Goal: Task Accomplishment & Management: Manage account settings

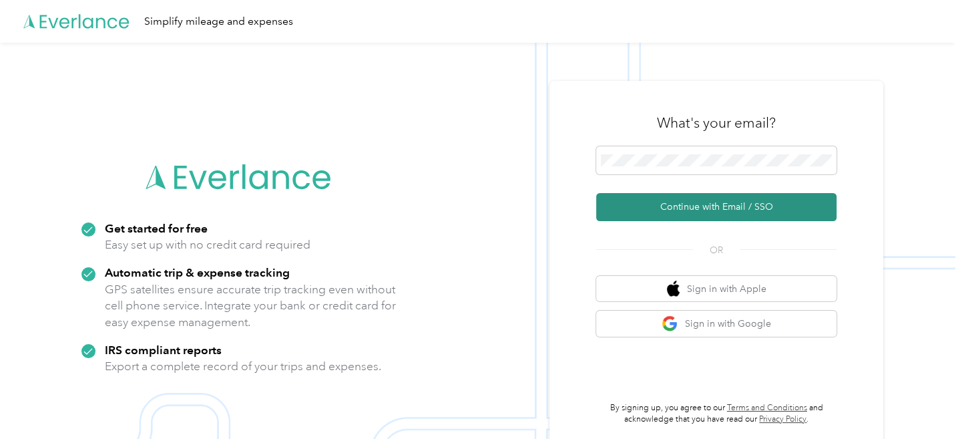
click at [746, 204] on button "Continue with Email / SSO" at bounding box center [716, 207] width 240 height 28
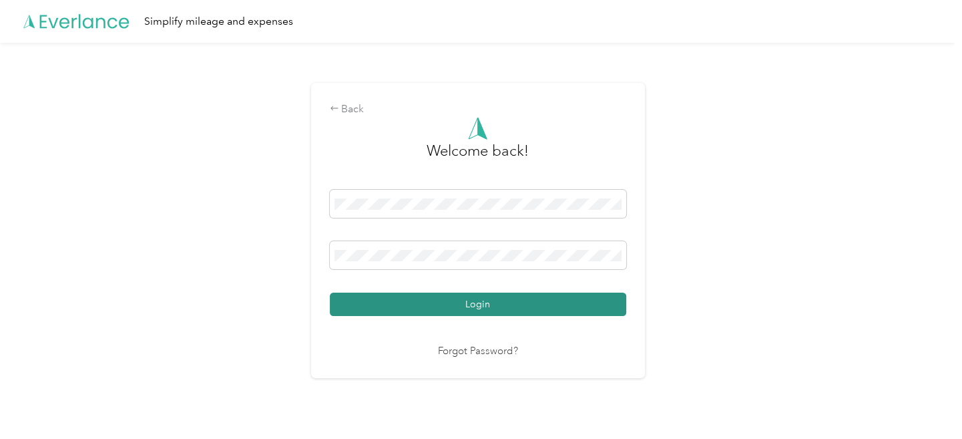
click at [530, 301] on button "Login" at bounding box center [478, 304] width 297 height 23
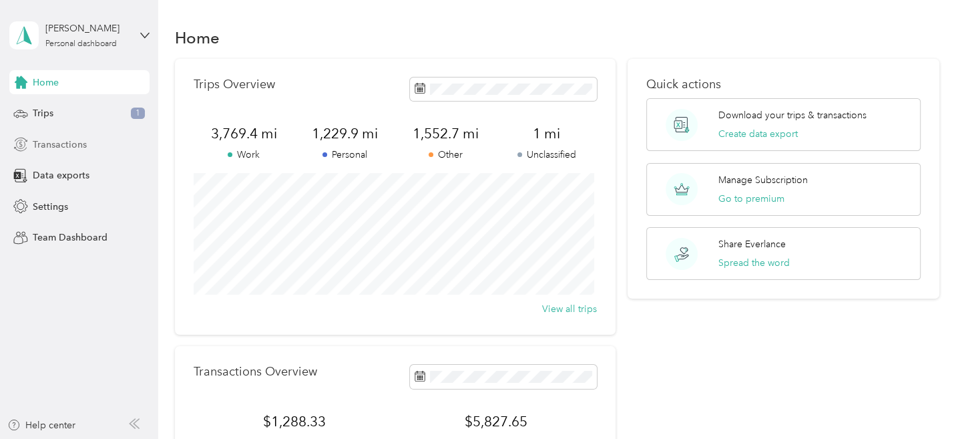
click at [85, 142] on span "Transactions" at bounding box center [60, 145] width 54 height 14
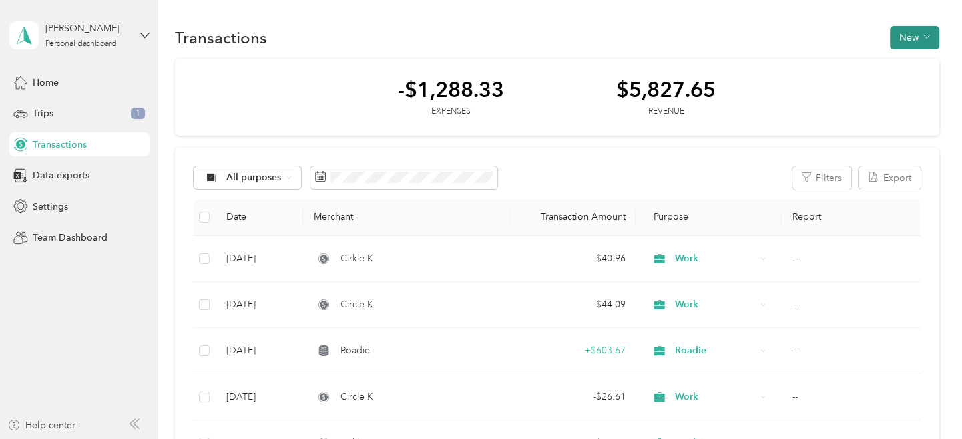
click at [924, 33] on span "button" at bounding box center [927, 37] width 7 height 11
click at [914, 59] on span "Expense" at bounding box center [908, 63] width 36 height 14
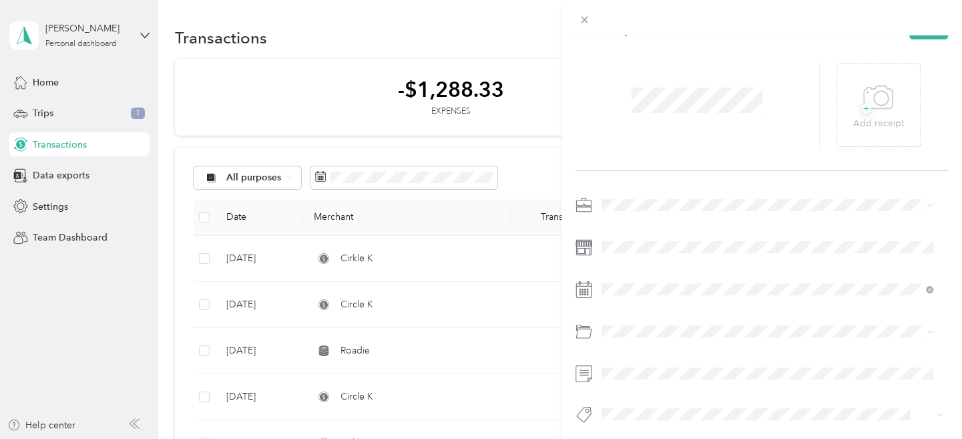
scroll to position [43, 0]
click at [628, 213] on div "Work" at bounding box center [767, 212] width 323 height 14
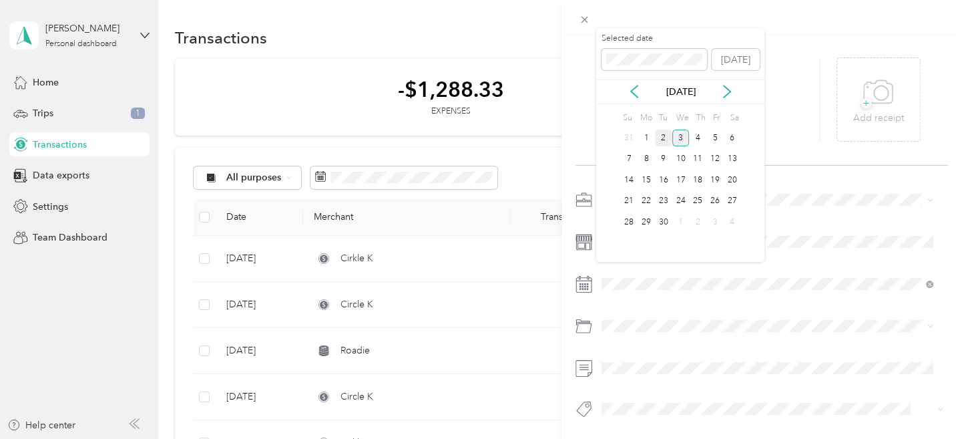
click at [663, 135] on div "2" at bounding box center [663, 138] width 17 height 17
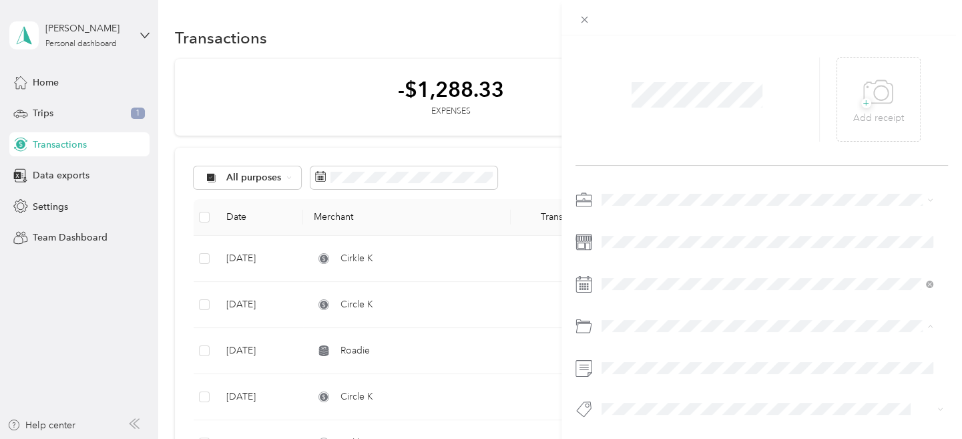
click at [645, 162] on div "Gasoline" at bounding box center [767, 159] width 323 height 14
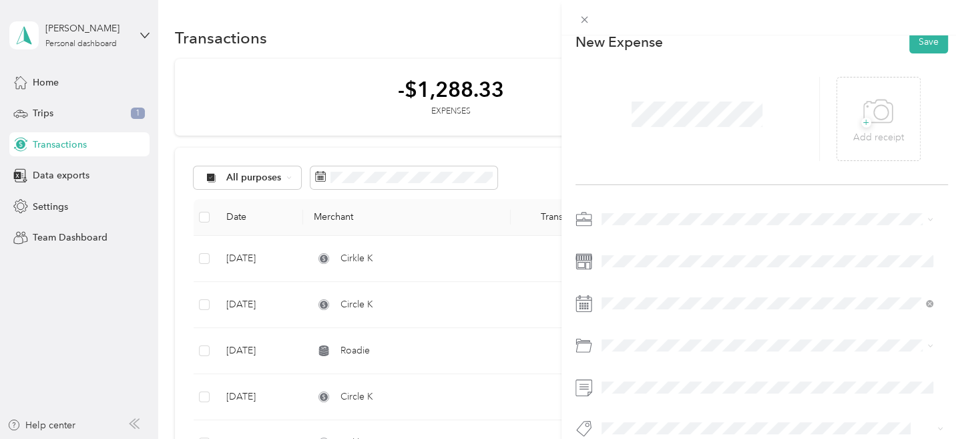
scroll to position [0, 0]
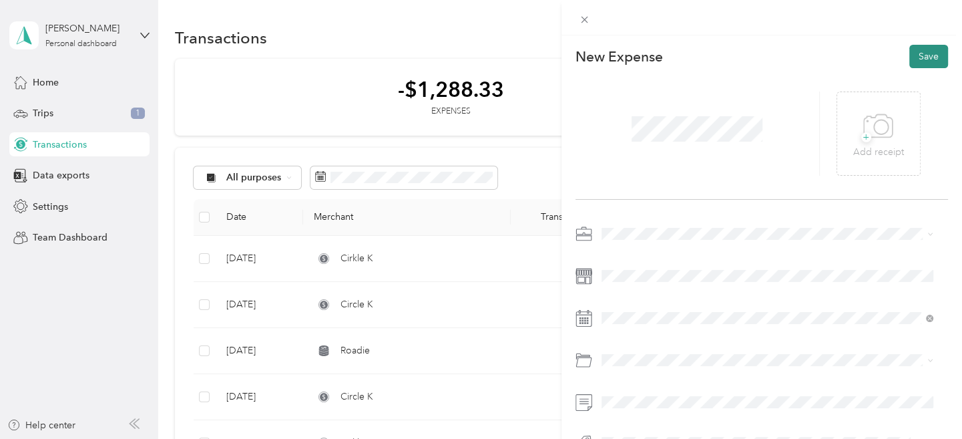
click at [914, 56] on button "Save" at bounding box center [929, 56] width 39 height 23
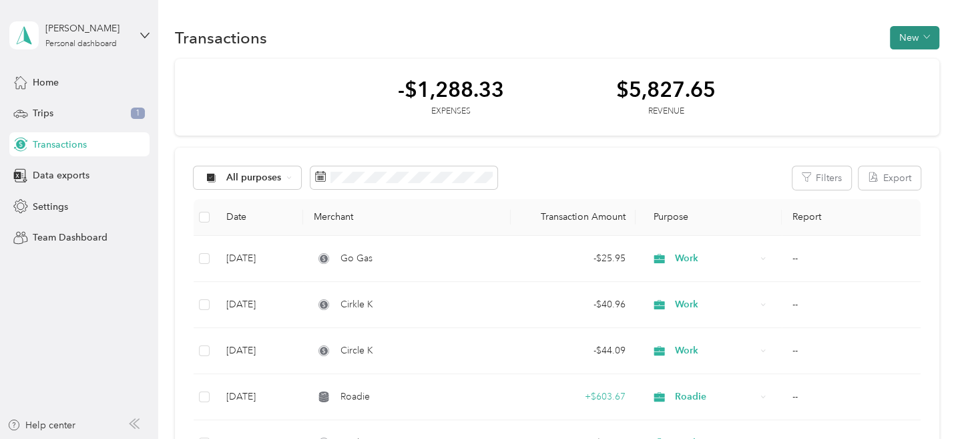
click at [908, 39] on button "New" at bounding box center [914, 37] width 49 height 23
click at [906, 86] on span "Revenue" at bounding box center [908, 86] width 37 height 14
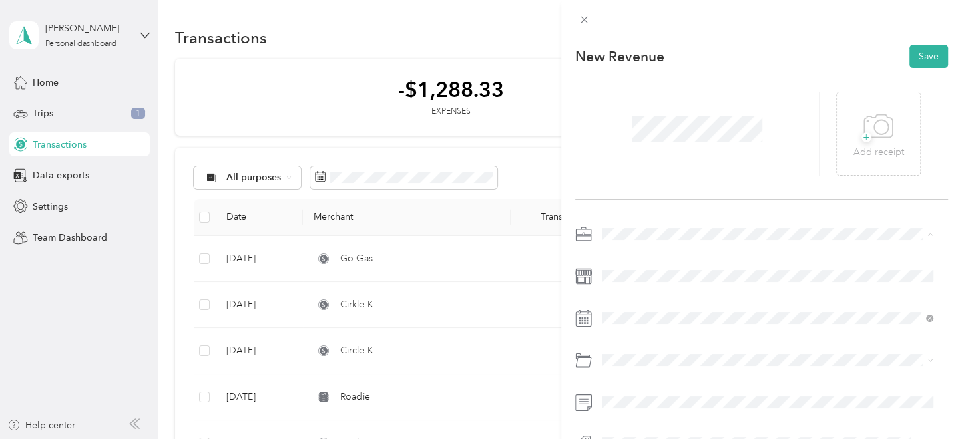
click at [622, 307] on li "Roadie" at bounding box center [766, 303] width 341 height 23
click at [920, 55] on button "Save" at bounding box center [929, 56] width 39 height 23
click at [920, 54] on button "Save" at bounding box center [929, 56] width 39 height 23
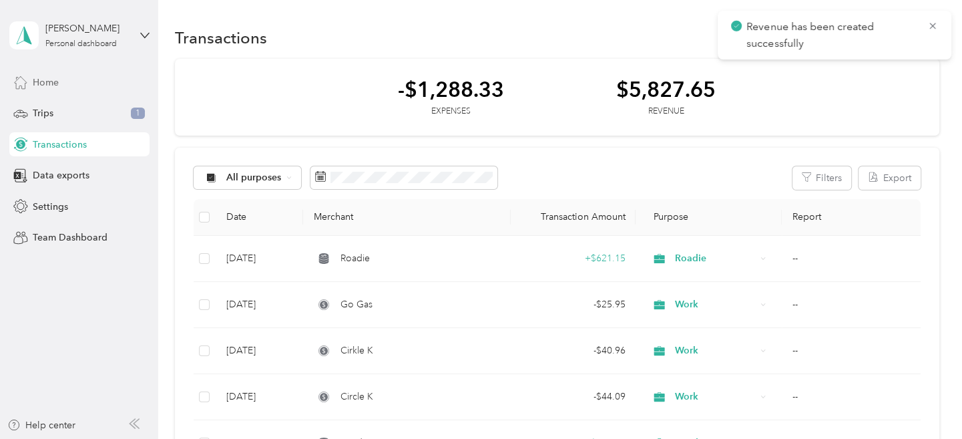
click at [51, 82] on span "Home" at bounding box center [46, 82] width 26 height 14
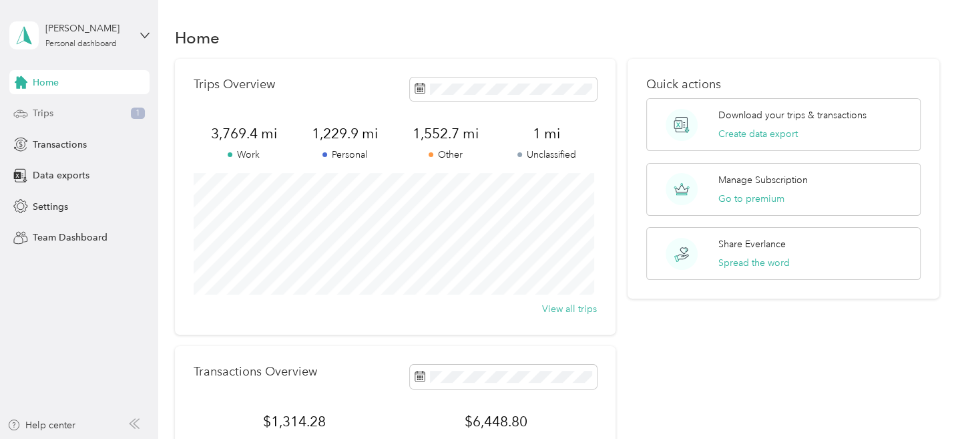
click at [54, 112] on div "Trips 1" at bounding box center [79, 114] width 140 height 24
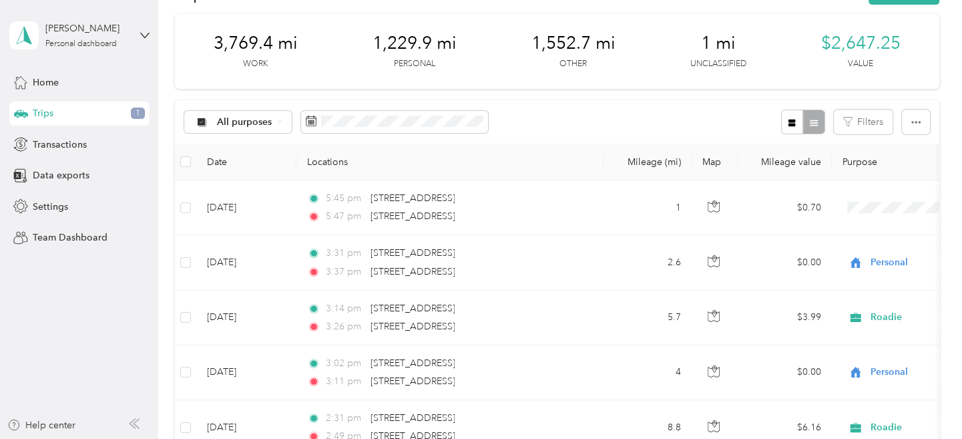
scroll to position [67, 0]
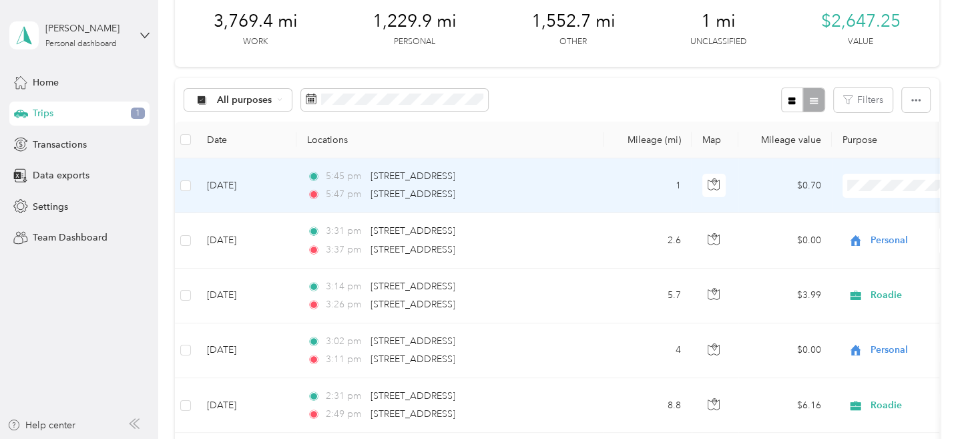
click at [848, 232] on span "Personal" at bounding box center [891, 233] width 124 height 14
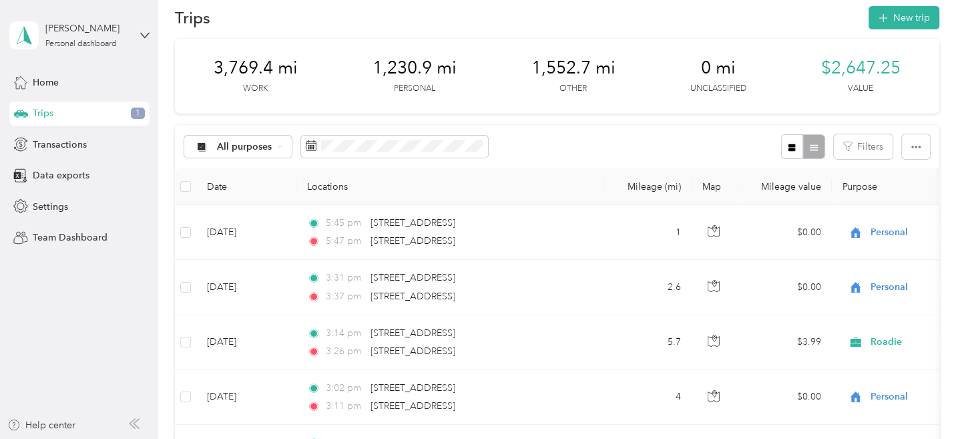
scroll to position [0, 0]
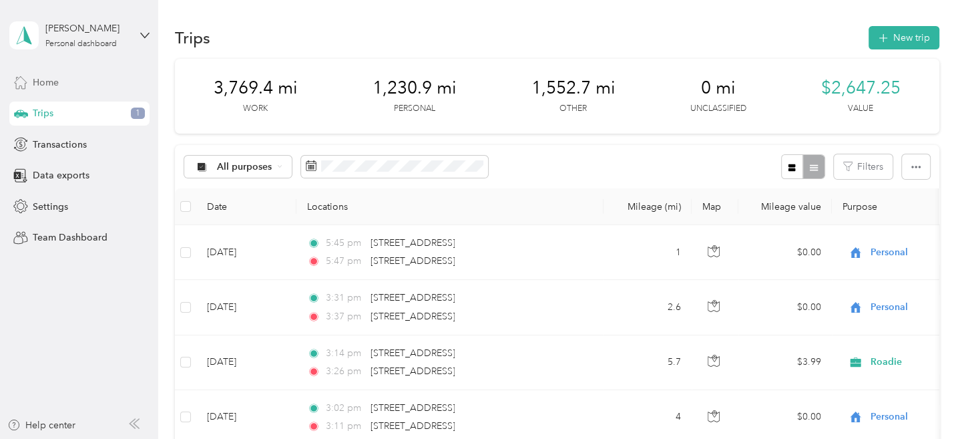
click at [56, 81] on span "Home" at bounding box center [46, 82] width 26 height 14
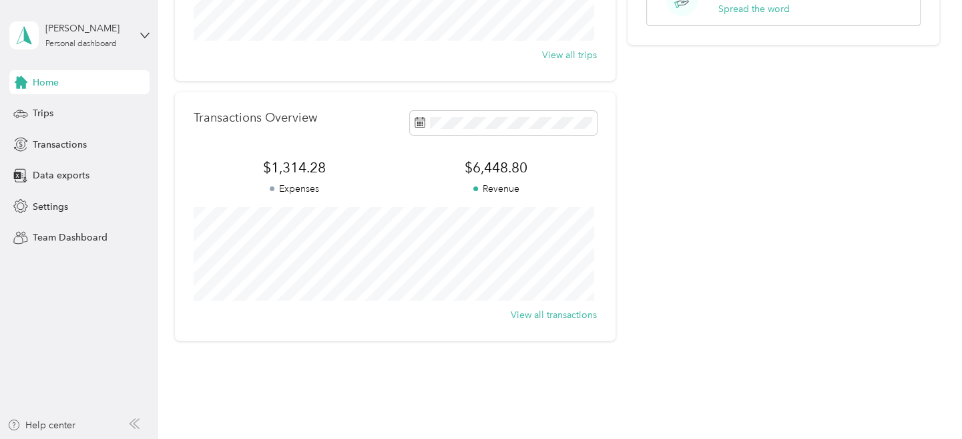
scroll to position [267, 0]
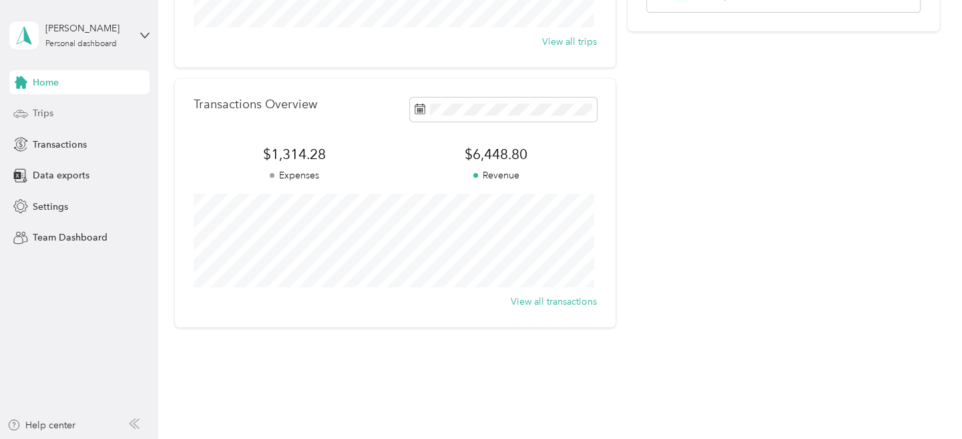
click at [44, 108] on span "Trips" at bounding box center [43, 113] width 21 height 14
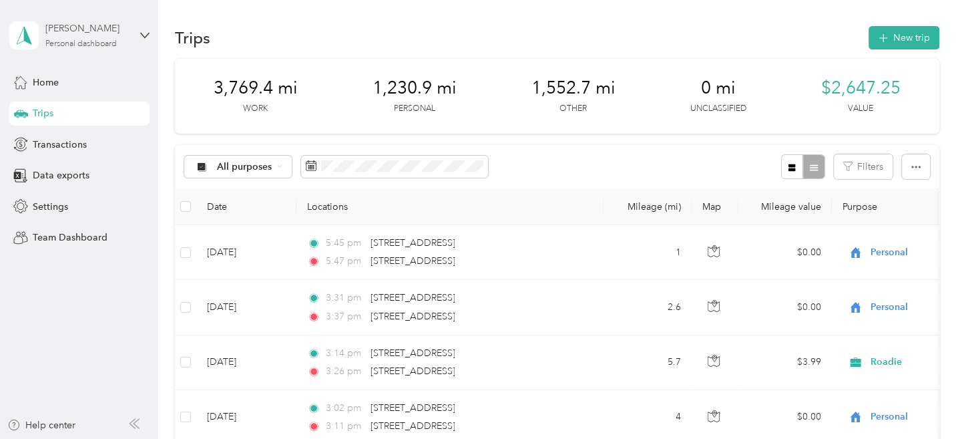
click at [124, 36] on div "[PERSON_NAME] Personal dashboard" at bounding box center [86, 34] width 83 height 27
click at [47, 110] on div "Log out" at bounding box center [150, 104] width 262 height 23
